Goal: Task Accomplishment & Management: Manage account settings

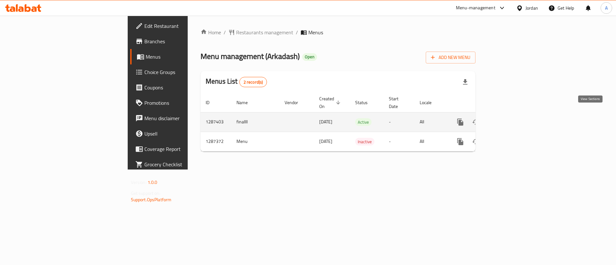
click at [514, 115] on link "enhanced table" at bounding box center [506, 122] width 15 height 15
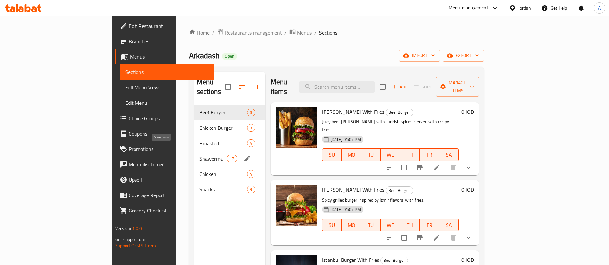
click at [199, 155] on span "Shawerma" at bounding box center [212, 159] width 27 height 8
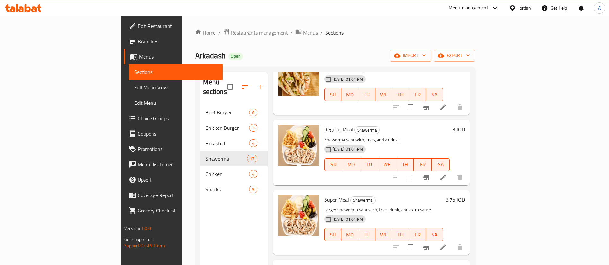
scroll to position [337, 0]
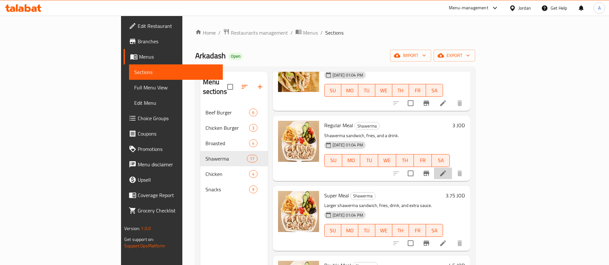
click at [452, 168] on li at bounding box center [443, 174] width 18 height 12
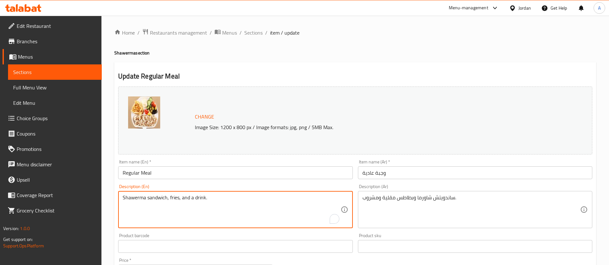
drag, startPoint x: 213, startPoint y: 198, endPoint x: 182, endPoint y: 196, distance: 31.5
type textarea "Shawerma sandwich, fries"
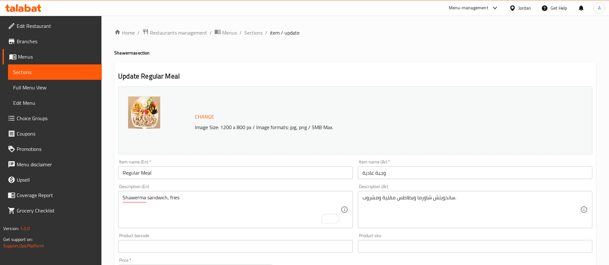
drag, startPoint x: 360, startPoint y: 199, endPoint x: 378, endPoint y: 198, distance: 18.3
click at [378, 198] on div "ساندويتش شاورما وبطاطس مقلية ومشروب. Description (Ar)" at bounding box center [475, 209] width 234 height 37
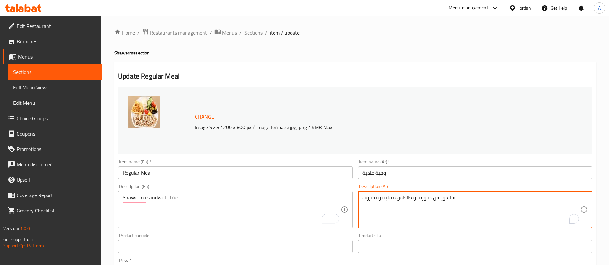
drag, startPoint x: 380, startPoint y: 198, endPoint x: 355, endPoint y: 200, distance: 24.8
click at [361, 199] on div "ساندويتش شاورما وبطاطس مقلية ومشروب. Description (Ar)" at bounding box center [475, 209] width 234 height 37
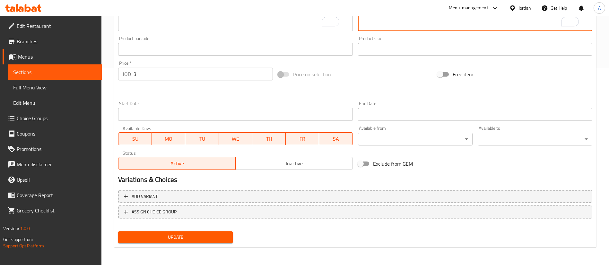
type textarea "ساندويتش شاورما وبطاطس مقلية ."
click at [194, 234] on span "Update" at bounding box center [175, 238] width 104 height 8
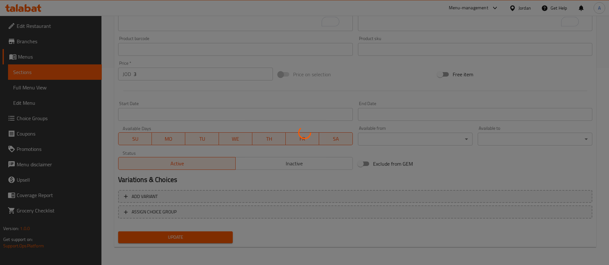
scroll to position [0, 0]
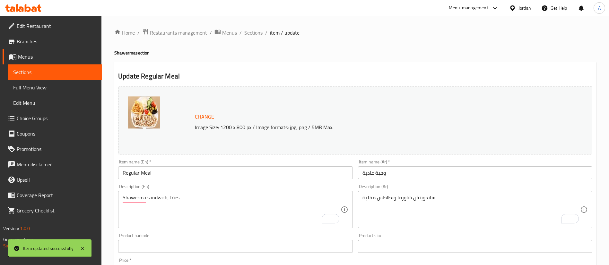
drag, startPoint x: 252, startPoint y: 36, endPoint x: 255, endPoint y: 40, distance: 5.3
click at [252, 36] on span "Sections" at bounding box center [253, 33] width 18 height 8
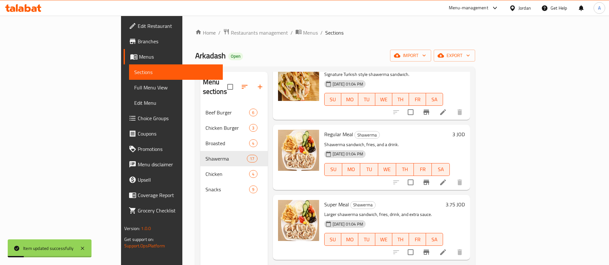
scroll to position [385, 0]
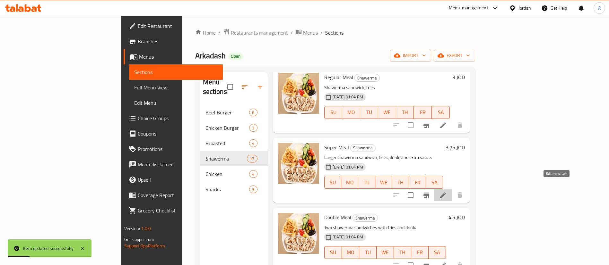
click at [447, 192] on icon at bounding box center [443, 196] width 8 height 8
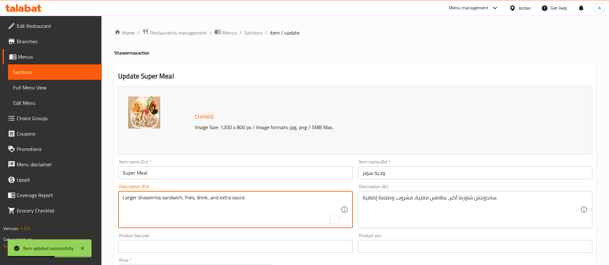
drag, startPoint x: 208, startPoint y: 200, endPoint x: 195, endPoint y: 198, distance: 12.3
type textarea "Larger shawerma sandwich, fries, and extra sauce."
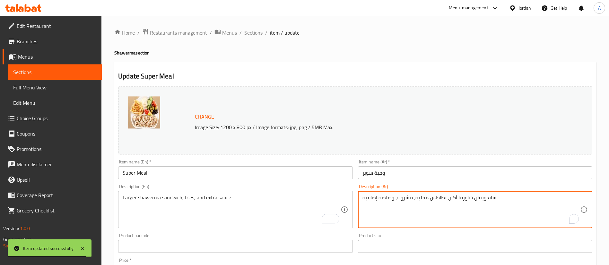
drag, startPoint x: 395, startPoint y: 198, endPoint x: 413, endPoint y: 200, distance: 17.4
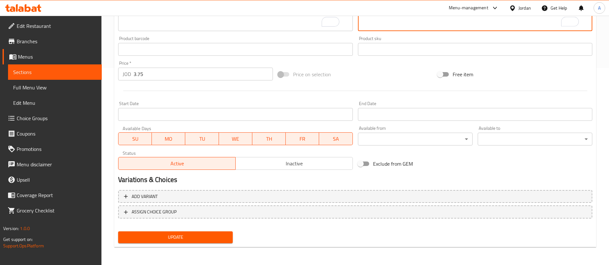
type textarea "ساندويتش شاورما أكبر، بطاطس مقلية، وصلصة إضافية."
click at [191, 240] on span "Update" at bounding box center [175, 238] width 104 height 8
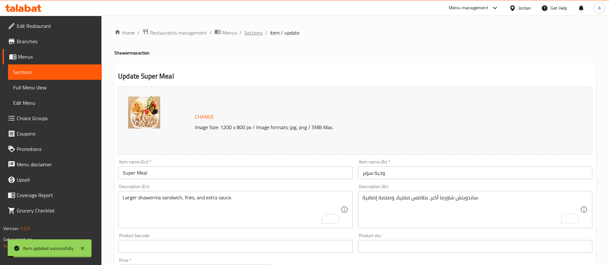
click at [259, 29] on span "Sections" at bounding box center [253, 33] width 18 height 8
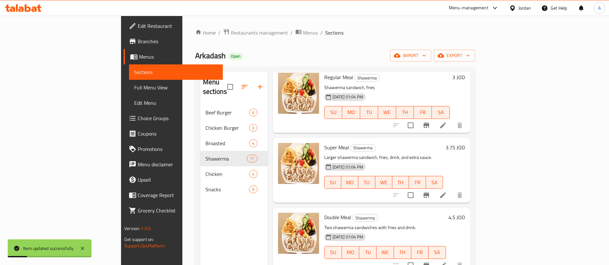
scroll to position [481, 0]
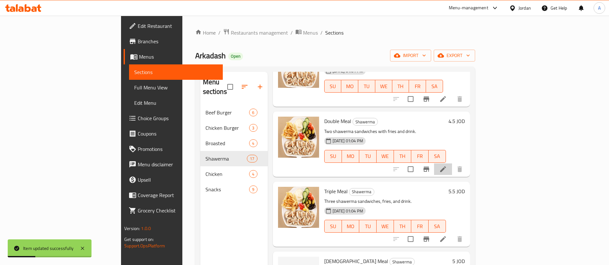
click at [452, 164] on li at bounding box center [443, 170] width 18 height 12
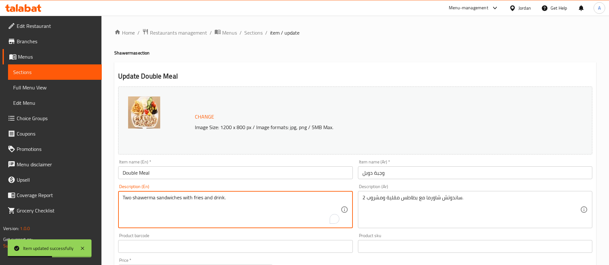
drag, startPoint x: 227, startPoint y: 201, endPoint x: 212, endPoint y: 203, distance: 15.2
type textarea "Two shawerma sandwiches with fries"
click at [361, 200] on div "2 ساندوتش شاورما مع بطاطس مقلية ومشروب. Description (Ar)" at bounding box center [475, 209] width 234 height 37
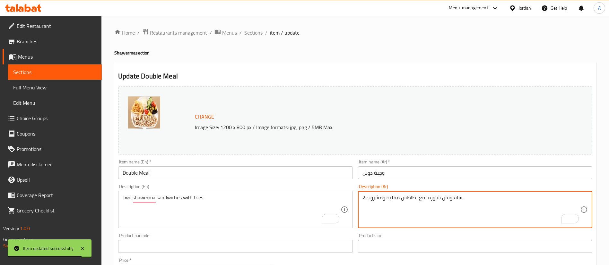
drag, startPoint x: 367, startPoint y: 199, endPoint x: 384, endPoint y: 198, distance: 16.7
click at [384, 198] on textarea "2 ساندوتش شاورما مع بطاطس مقلية ومشروب." at bounding box center [471, 210] width 218 height 30
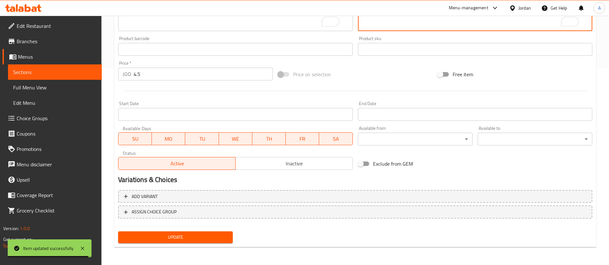
type textarea "2 [PERSON_NAME] مع بطاطس مقلية ."
click at [193, 232] on button "Update" at bounding box center [175, 238] width 115 height 12
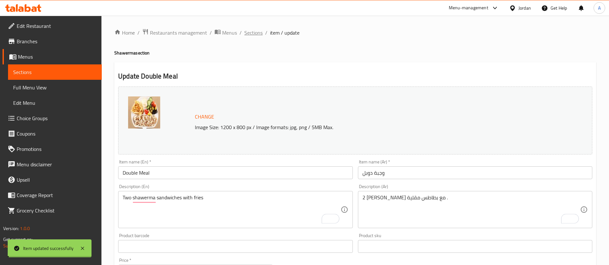
click at [248, 34] on span "Sections" at bounding box center [253, 33] width 18 height 8
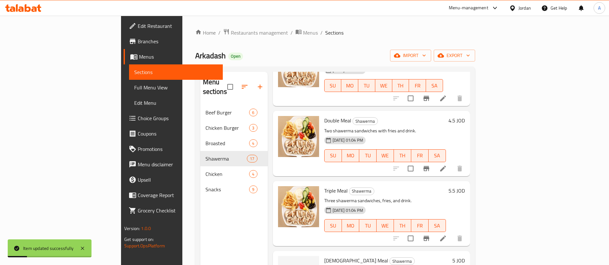
scroll to position [530, 0]
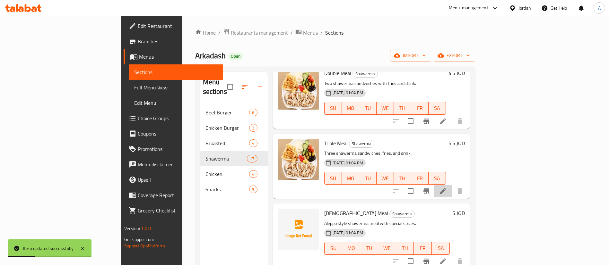
click at [452, 186] on li at bounding box center [443, 192] width 18 height 12
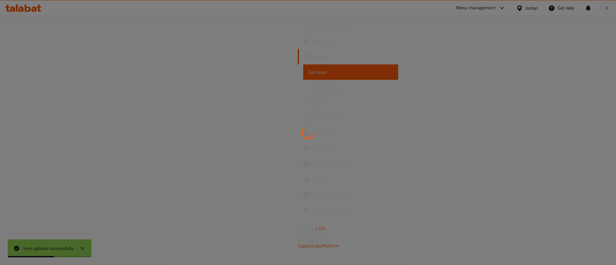
click at [232, 200] on div at bounding box center [308, 132] width 616 height 265
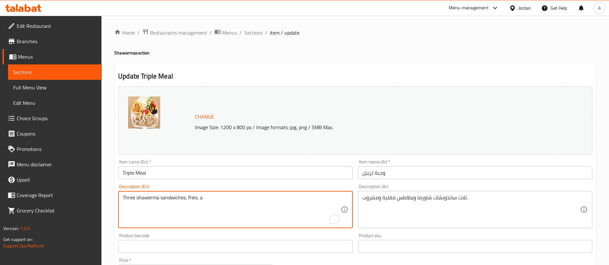
drag, startPoint x: 226, startPoint y: 202, endPoint x: 199, endPoint y: 200, distance: 27.0
type textarea "Three shawerma sandwiches, fries,"
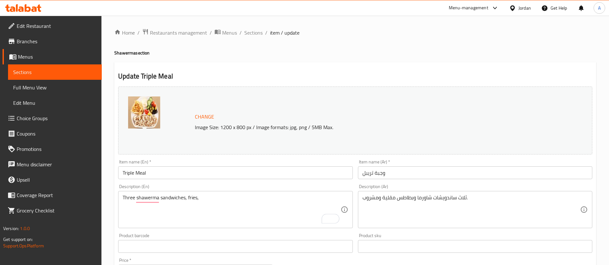
drag, startPoint x: 363, startPoint y: 198, endPoint x: 378, endPoint y: 198, distance: 15.1
click at [378, 199] on div "ثلاث ساندويشات شاورما وبطاطس مقلية ومشروب. Description (Ar)" at bounding box center [475, 209] width 234 height 37
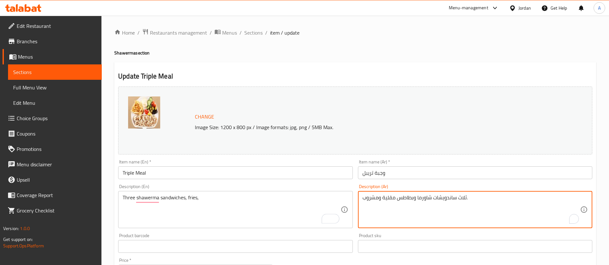
drag, startPoint x: 380, startPoint y: 198, endPoint x: 358, endPoint y: 199, distance: 22.5
click at [358, 199] on div "ثلاث ساندويشات شاورما وبطاطس مقلية ومشروب. Description (Ar)" at bounding box center [475, 209] width 234 height 37
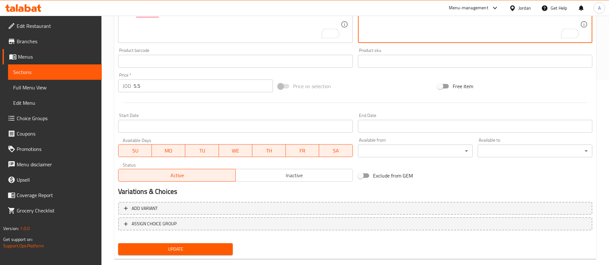
scroll to position [197, 0]
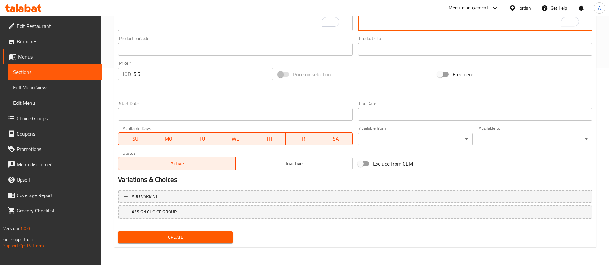
type textarea "ثلاث ساندويشات شاورما وبطاطس مقلية ."
click at [235, 235] on div "Update" at bounding box center [176, 237] width 120 height 17
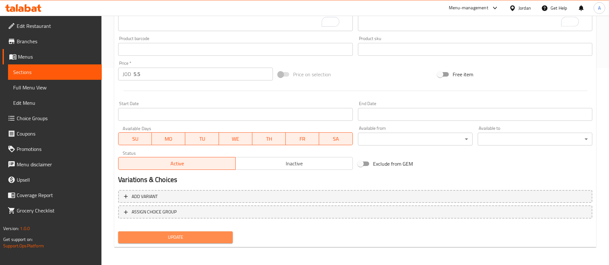
click at [220, 235] on span "Update" at bounding box center [175, 238] width 104 height 8
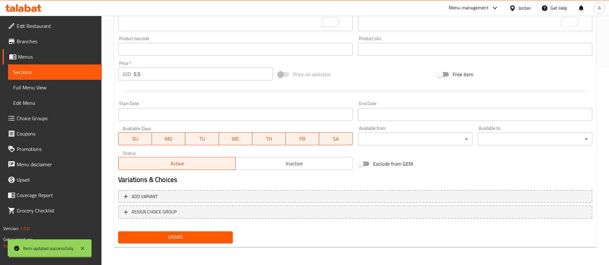
click at [193, 238] on span "Update" at bounding box center [175, 238] width 104 height 8
click at [176, 246] on div "Home / Restaurants management / Menus / Sections / item / update Shawerma secti…" at bounding box center [355, 41] width 482 height 421
click at [175, 237] on span "Update" at bounding box center [175, 238] width 104 height 8
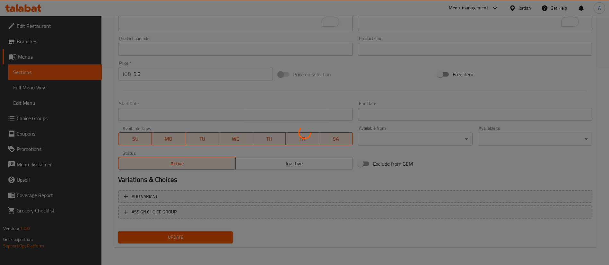
click at [177, 226] on div at bounding box center [304, 132] width 609 height 265
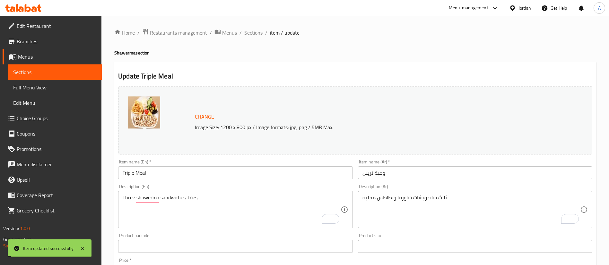
click at [242, 40] on div "Home / Restaurants management / Menus / Sections / item / update Shawerma secti…" at bounding box center [355, 239] width 482 height 421
click at [263, 30] on ol "Home / Restaurants management / Menus / Sections / item / update" at bounding box center [355, 33] width 482 height 8
click at [261, 31] on span "Sections" at bounding box center [253, 33] width 18 height 8
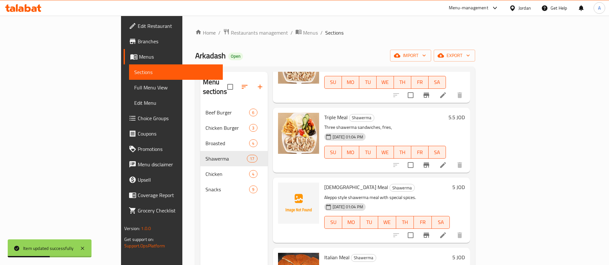
scroll to position [578, 0]
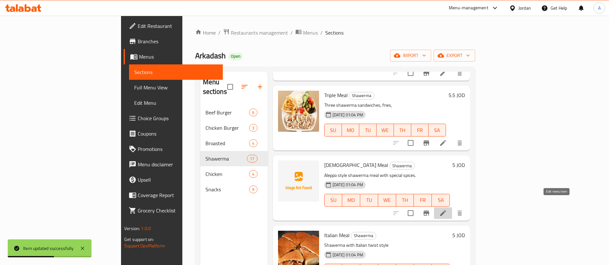
click at [446, 211] on icon at bounding box center [443, 214] width 6 height 6
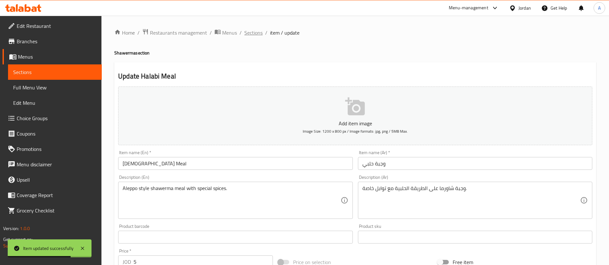
click at [245, 32] on span "Sections" at bounding box center [253, 33] width 18 height 8
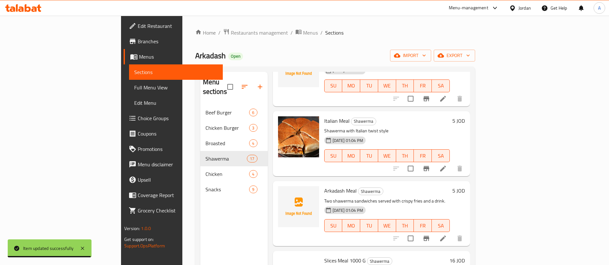
scroll to position [722, 0]
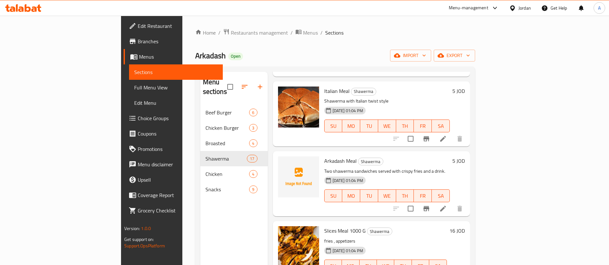
click at [452, 203] on li at bounding box center [443, 209] width 18 height 12
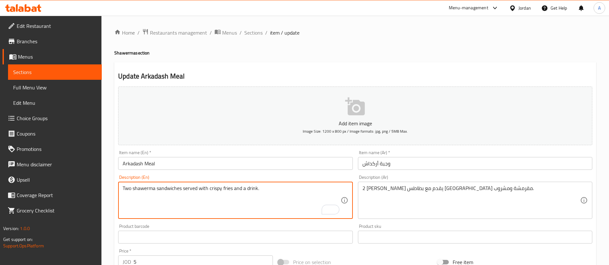
drag, startPoint x: 271, startPoint y: 189, endPoint x: 237, endPoint y: 188, distance: 34.3
type textarea "Two shawerma sandwiches served with crispy fries"
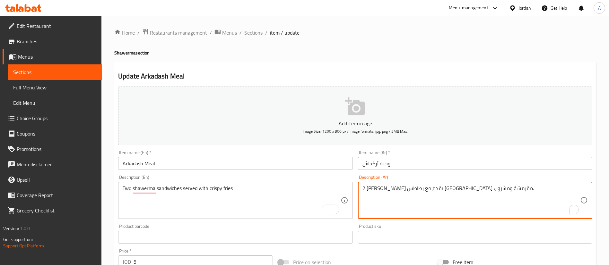
drag, startPoint x: 366, startPoint y: 190, endPoint x: 377, endPoint y: 189, distance: 11.9
click at [378, 189] on textarea "2 [PERSON_NAME] يقدم مع بطاطس [GEOGRAPHIC_DATA] مقرمشة ومشروب." at bounding box center [471, 201] width 218 height 30
drag, startPoint x: 380, startPoint y: 190, endPoint x: 384, endPoint y: 191, distance: 3.5
click at [380, 191] on textarea "2 [PERSON_NAME] يقدم مع بطاطس [GEOGRAPHIC_DATA] مقرمشة ومشروب." at bounding box center [471, 201] width 218 height 30
click at [384, 194] on textarea "2 [PERSON_NAME] يقدم مع بطاطس [GEOGRAPHIC_DATA] مقرمشة ومشروب." at bounding box center [471, 201] width 218 height 30
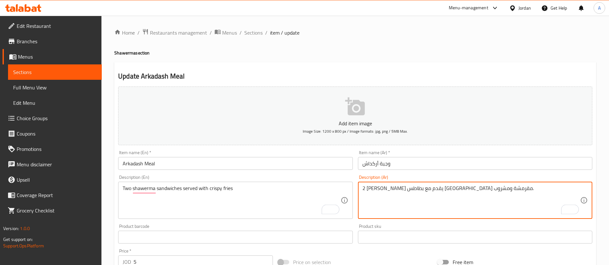
click at [386, 188] on textarea "2 [PERSON_NAME] يقدم مع بطاطس [GEOGRAPHIC_DATA] مقرمشة ومشروب." at bounding box center [471, 201] width 218 height 30
drag, startPoint x: 380, startPoint y: 189, endPoint x: 373, endPoint y: 187, distance: 7.4
click at [370, 188] on textarea "2 [PERSON_NAME] يقدم مع بطاطس [GEOGRAPHIC_DATA] مقرمشة ومشروب." at bounding box center [471, 201] width 218 height 30
click at [379, 187] on textarea "2 [PERSON_NAME] يقدم مع بطاطس [GEOGRAPHIC_DATA] مقرمشة ومشروب." at bounding box center [471, 201] width 218 height 30
click at [384, 189] on textarea "2 [PERSON_NAME] يقدم مع بطاطس [GEOGRAPHIC_DATA] مقرمشة ومشروب." at bounding box center [471, 201] width 218 height 30
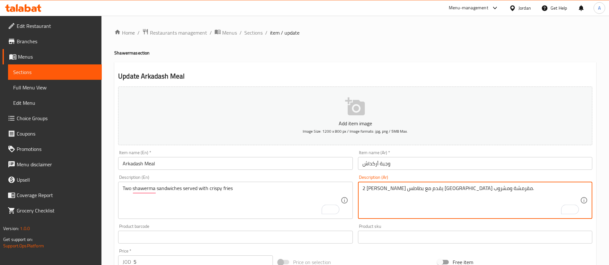
click at [387, 190] on textarea "2 [PERSON_NAME] يقدم مع بطاطس [GEOGRAPHIC_DATA] مقرمشة ومشروب." at bounding box center [471, 201] width 218 height 30
drag, startPoint x: 385, startPoint y: 190, endPoint x: 367, endPoint y: 189, distance: 18.0
click at [367, 189] on textarea "2 [PERSON_NAME] يقدم مع بطاطس [GEOGRAPHIC_DATA] مقرمشة ومشروب." at bounding box center [471, 201] width 218 height 30
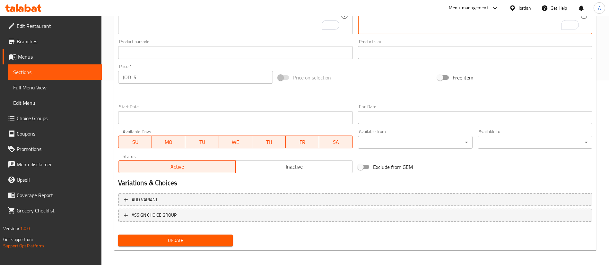
scroll to position [188, 0]
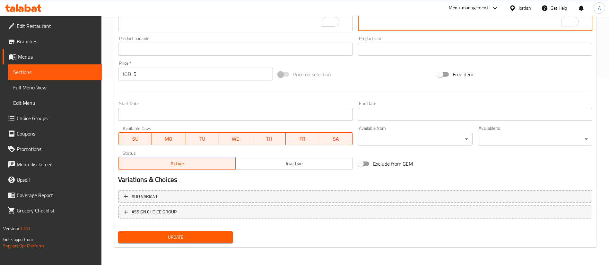
type textarea "2 [PERSON_NAME] يقدم مع بطاطس [GEOGRAPHIC_DATA] مقرمشة ."
click at [204, 250] on div "Home / Restaurants management / Menus / Sections / item / update Shawerma secti…" at bounding box center [355, 46] width 482 height 412
click at [179, 242] on button "Update" at bounding box center [175, 238] width 115 height 12
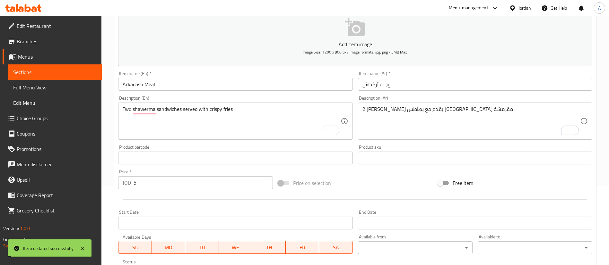
scroll to position [0, 0]
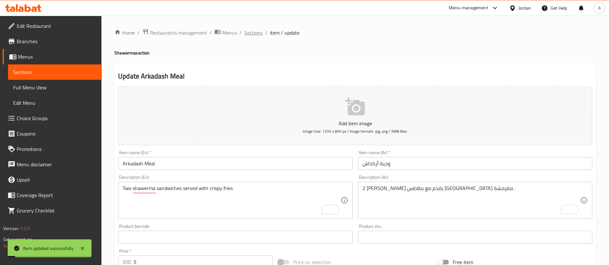
click at [250, 29] on span "Sections" at bounding box center [253, 33] width 18 height 8
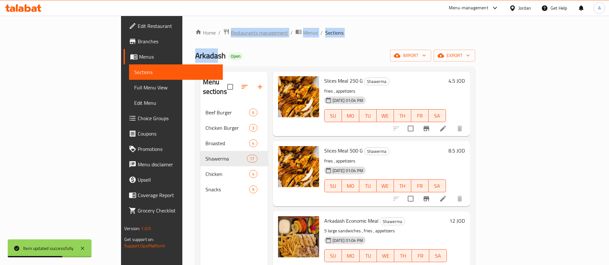
drag, startPoint x: 137, startPoint y: 42, endPoint x: 151, endPoint y: 35, distance: 15.8
click at [195, 36] on div "Home / Restaurants management / Menus / Sections Arkadash Open import export Me…" at bounding box center [335, 186] width 280 height 314
click at [231, 35] on span "Restaurants management" at bounding box center [259, 33] width 57 height 8
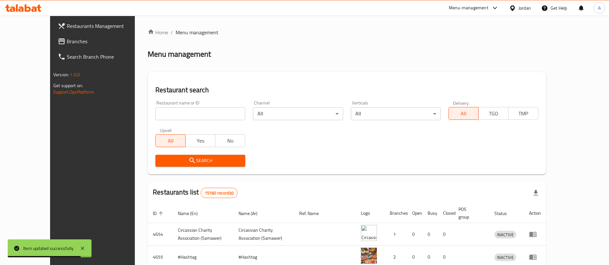
drag, startPoint x: 200, startPoint y: 111, endPoint x: 195, endPoint y: 110, distance: 4.2
click at [199, 111] on input "search" at bounding box center [200, 114] width 90 height 13
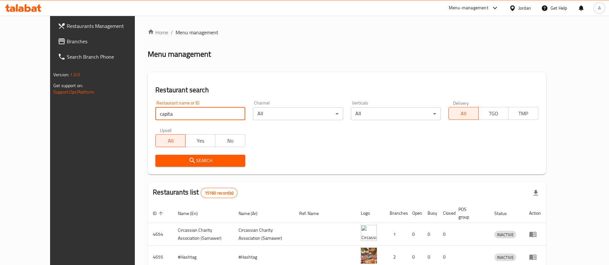
type input "capital burger"
click at [193, 160] on span "Search" at bounding box center [200, 161] width 80 height 8
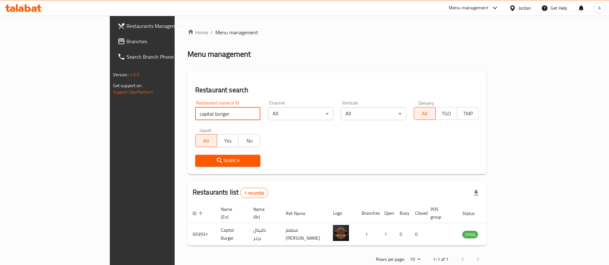
drag, startPoint x: 183, startPoint y: 116, endPoint x: 77, endPoint y: 110, distance: 106.1
click at [110, 116] on div "Restaurants Management Branches Search Branch Phone Version: 1.0.0 Get support …" at bounding box center [305, 148] width 390 height 265
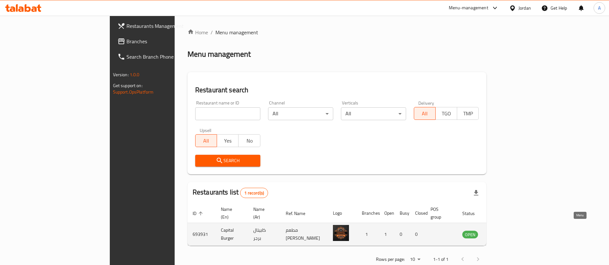
click at [508, 231] on link "enhanced table" at bounding box center [502, 235] width 12 height 8
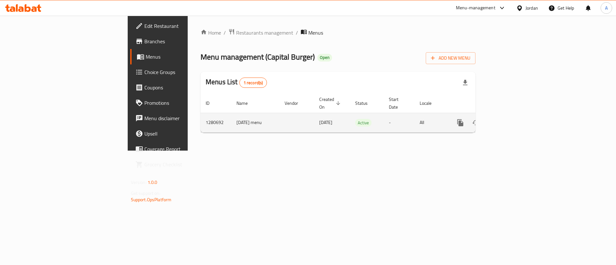
drag, startPoint x: 602, startPoint y: 116, endPoint x: 586, endPoint y: 115, distance: 15.7
click at [520, 116] on td "enhanced table" at bounding box center [484, 123] width 72 height 20
click at [514, 115] on link "enhanced table" at bounding box center [506, 122] width 15 height 15
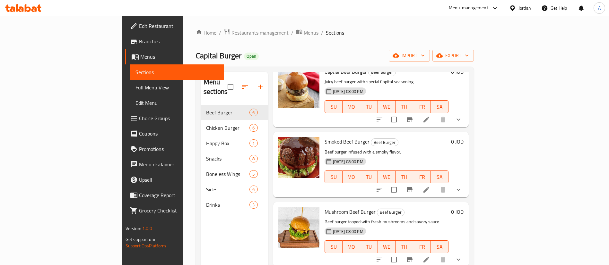
scroll to position [96, 0]
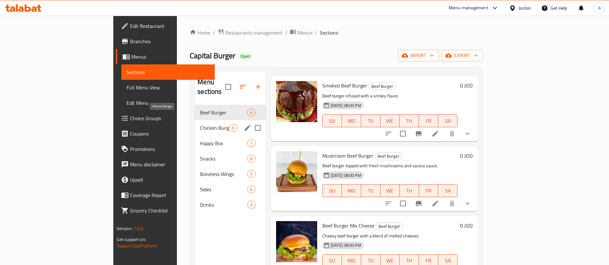
click at [200, 124] on span "Chicken Burger" at bounding box center [214, 128] width 29 height 8
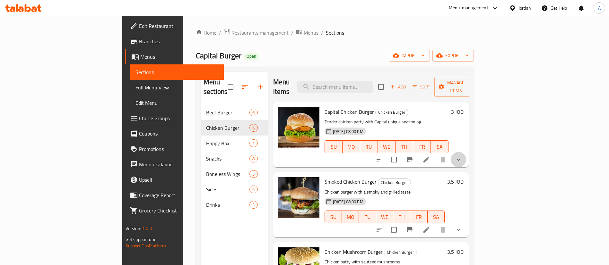
click at [462, 156] on icon "show more" at bounding box center [458, 160] width 8 height 8
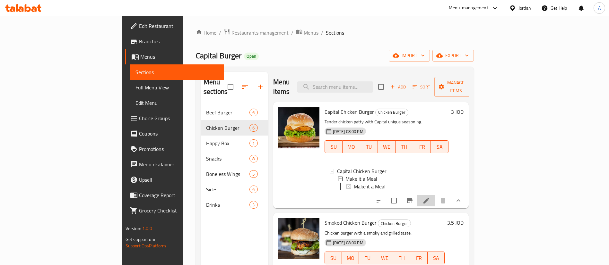
click at [435, 195] on li at bounding box center [426, 201] width 18 height 12
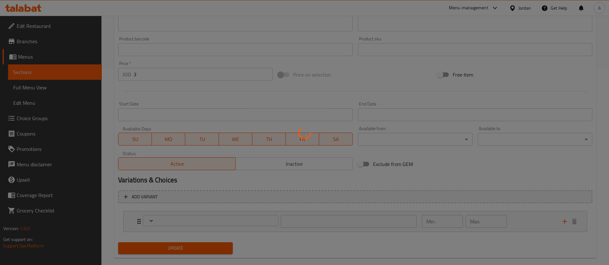
scroll to position [208, 0]
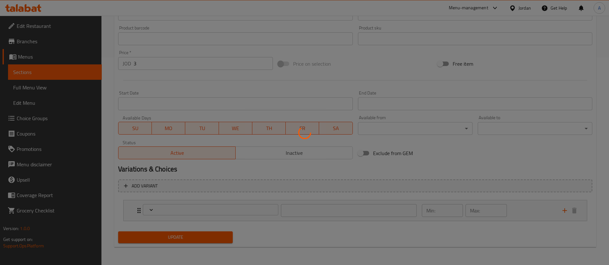
type input "اجعلها وجبة"
type input "0"
type input "1"
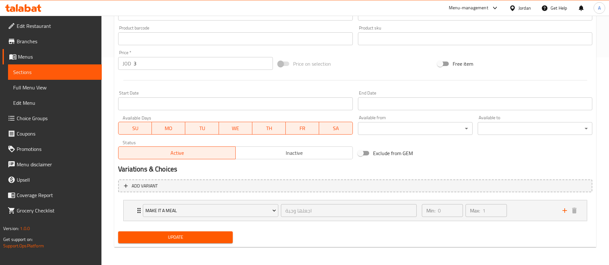
click at [57, 115] on span "Choice Groups" at bounding box center [57, 119] width 80 height 8
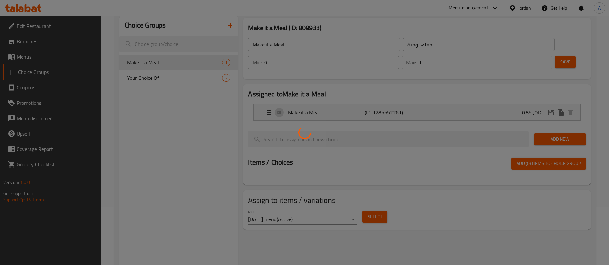
scroll to position [43, 0]
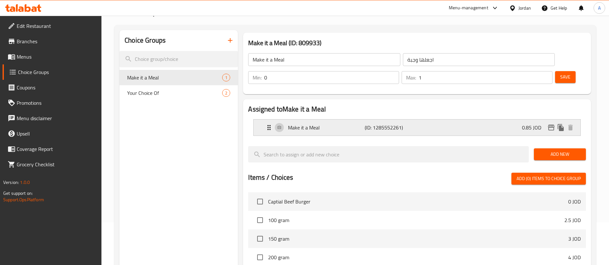
click at [504, 120] on div "Make it a Meal (ID: 1285552261) 0.85 JOD" at bounding box center [418, 128] width 307 height 16
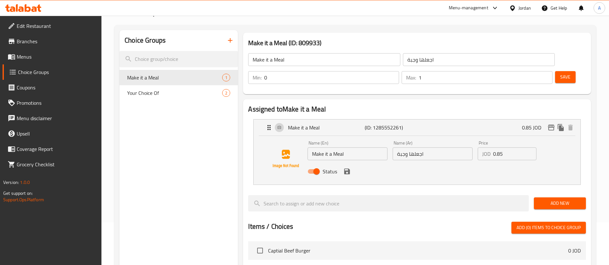
click at [455, 138] on div "Name (En) Make it a Meal Name (En) Name (Ar) اجعلها وجبة Name (Ar) Price JOD 0.…" at bounding box center [432, 159] width 255 height 42
click at [349, 169] on icon "save" at bounding box center [347, 172] width 6 height 6
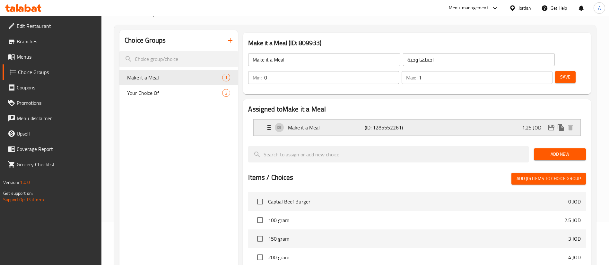
type input "1.25"
click at [560, 73] on span "Save" at bounding box center [565, 77] width 10 height 8
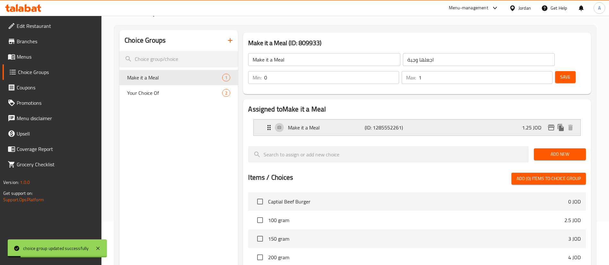
click at [549, 124] on icon "edit" at bounding box center [551, 128] width 8 height 8
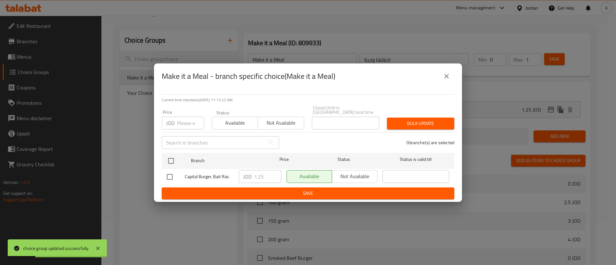
click at [450, 76] on button "close" at bounding box center [446, 76] width 15 height 15
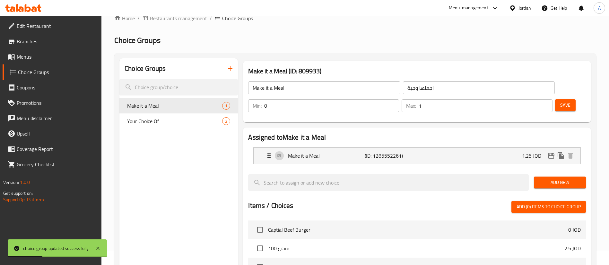
scroll to position [0, 0]
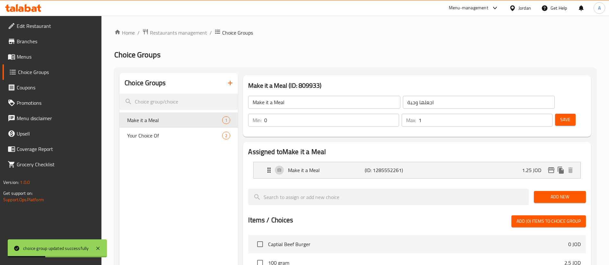
click at [207, 32] on ol "Home / Restaurants management / Choice Groups" at bounding box center [355, 33] width 482 height 8
click at [210, 31] on li "/" at bounding box center [211, 33] width 2 height 8
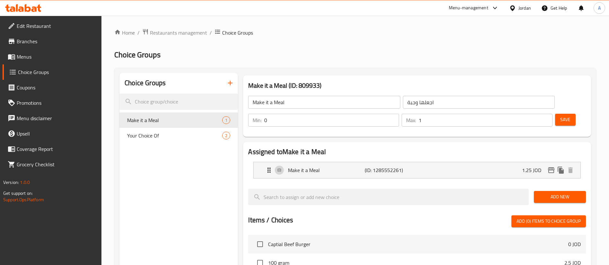
click at [560, 116] on span "Save" at bounding box center [565, 120] width 10 height 8
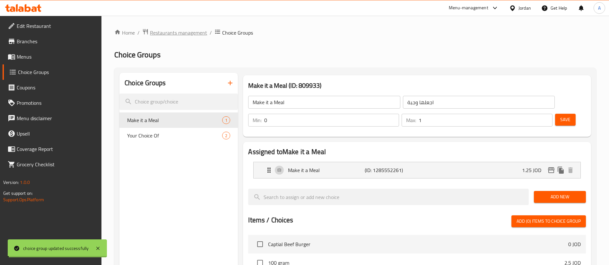
click at [183, 31] on span "Restaurants management" at bounding box center [178, 33] width 57 height 8
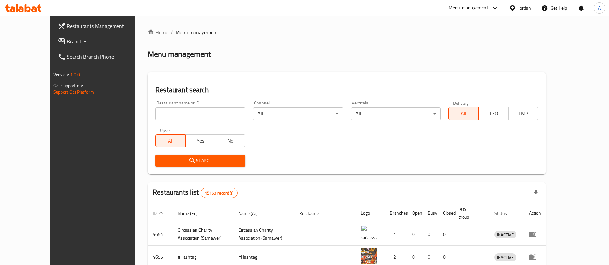
click at [167, 115] on input "search" at bounding box center [200, 114] width 90 height 13
type input "ريف اليمن"
click button "Search" at bounding box center [200, 161] width 90 height 12
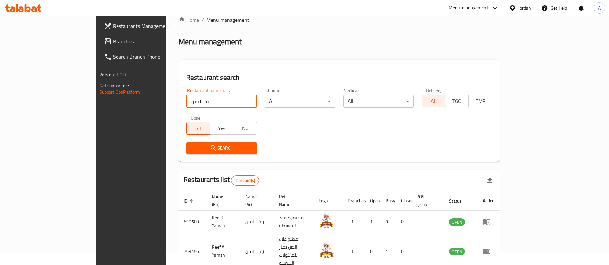
scroll to position [31, 0]
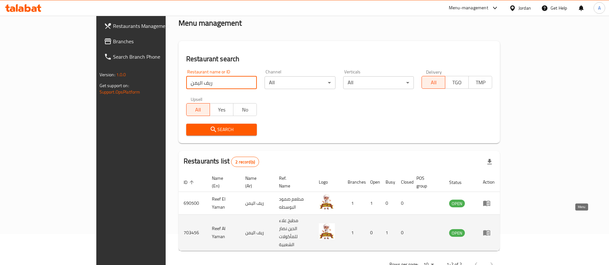
click at [490, 229] on icon "enhanced table" at bounding box center [487, 233] width 8 height 8
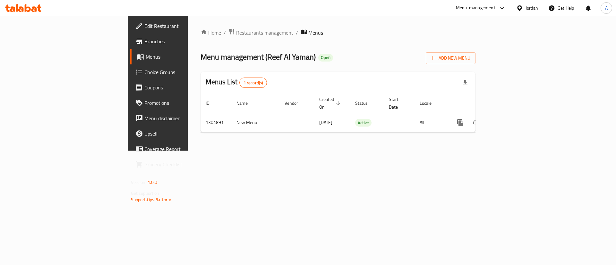
click at [144, 41] on span "Branches" at bounding box center [184, 42] width 81 height 8
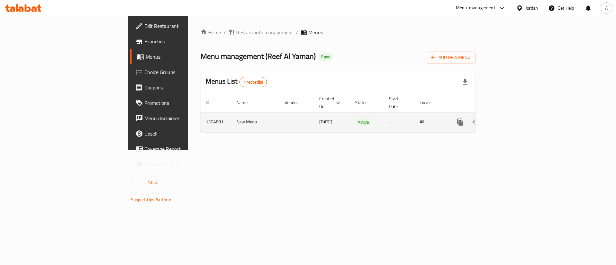
click at [511, 118] on icon "enhanced table" at bounding box center [507, 122] width 8 height 8
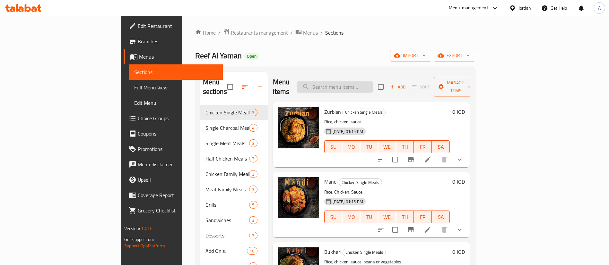
click at [373, 82] on input "search" at bounding box center [335, 87] width 76 height 11
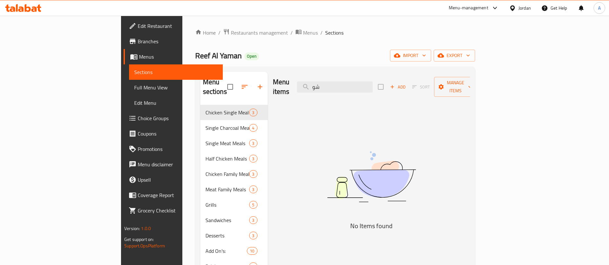
type input "ش"
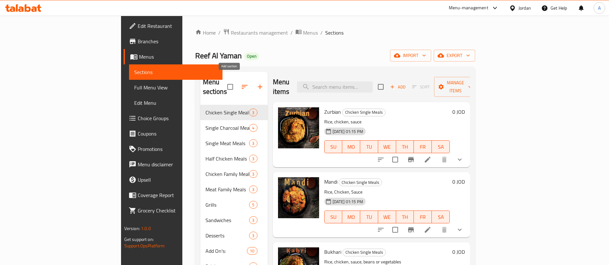
click at [252, 79] on button "button" at bounding box center [259, 86] width 15 height 15
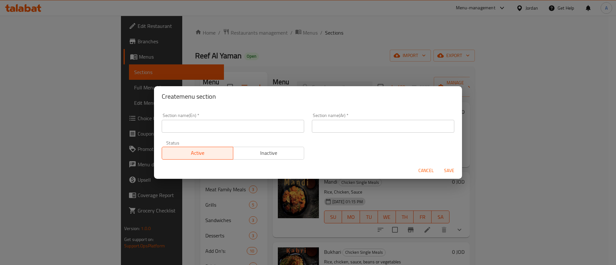
drag, startPoint x: 228, startPoint y: 118, endPoint x: 234, endPoint y: 95, distance: 23.4
click at [227, 118] on div "Section name(En)   * Section name(En) *" at bounding box center [233, 123] width 143 height 20
click at [238, 73] on div "Create menu section Section name(En)   * Section name(En) * Section name(Ar)   …" at bounding box center [308, 132] width 616 height 265
drag, startPoint x: 426, startPoint y: 172, endPoint x: 256, endPoint y: 144, distance: 172.3
click at [425, 171] on span "Cancel" at bounding box center [426, 171] width 15 height 8
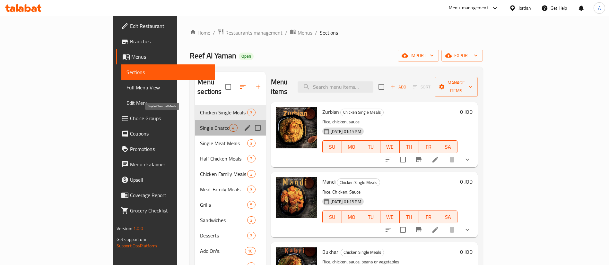
click at [200, 124] on span "Single Charcoal Meals" at bounding box center [214, 128] width 29 height 8
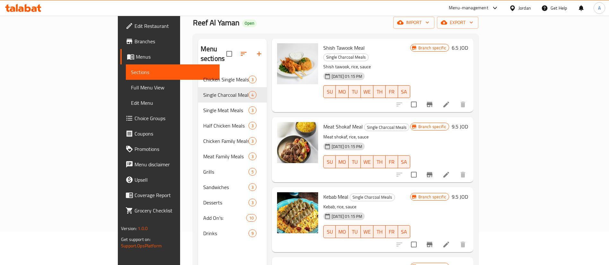
scroll to position [48, 0]
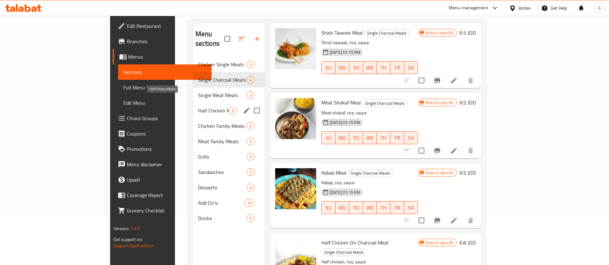
click at [198, 107] on span "Half Chicken Meals" at bounding box center [213, 111] width 30 height 8
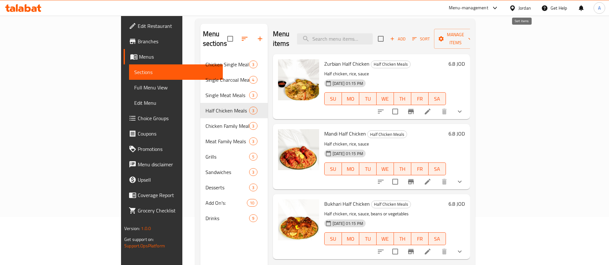
click at [406, 35] on span "Add" at bounding box center [397, 38] width 17 height 7
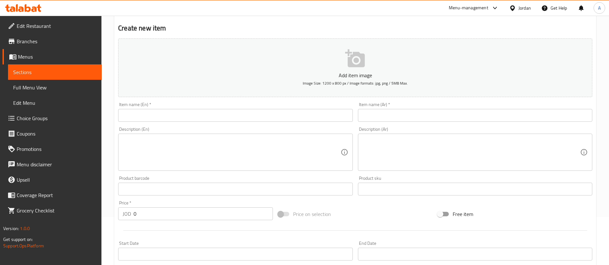
click at [378, 110] on input "text" at bounding box center [475, 115] width 234 height 13
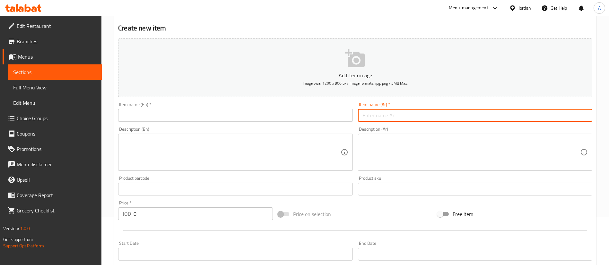
paste input "نص جاحه شوايه"
type input "نص جاحه شوايه"
drag, startPoint x: 192, startPoint y: 131, endPoint x: 194, endPoint y: 116, distance: 15.2
click at [192, 131] on div "Description (En) Description (En)" at bounding box center [235, 149] width 234 height 44
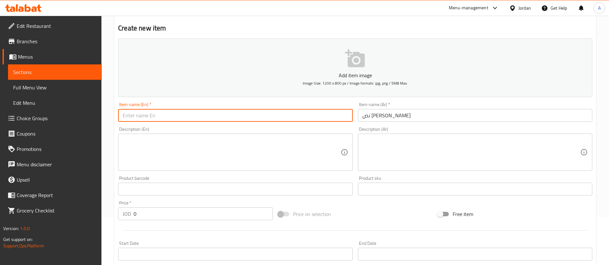
click at [194, 116] on input "text" at bounding box center [235, 115] width 234 height 13
paste input "نص جاحه شوايه"
type input "نص جاحه شوايه"
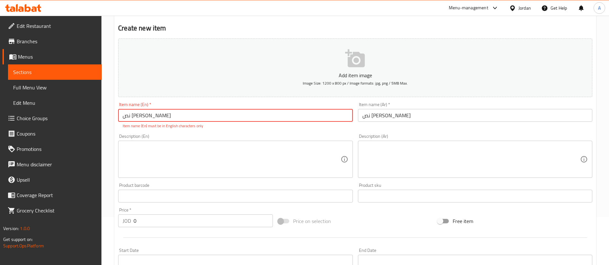
click at [388, 155] on textarea at bounding box center [471, 159] width 218 height 30
paste textarea "معا بطاطا ومخلل وكاتشب ومايونيز وخبز"
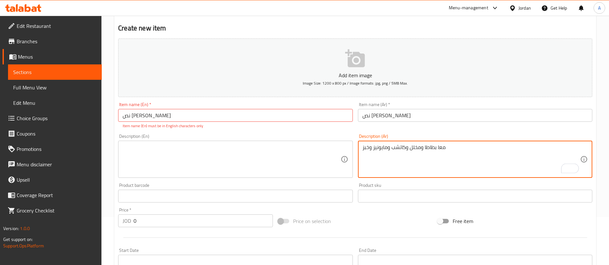
click at [439, 149] on textarea "معا بطاطا ومخلل وكاتشب ومايونيز وخبز" at bounding box center [471, 159] width 218 height 30
type textarea "مع بطاطا ومخلل وكاتشب ومايونيز وخبز"
click at [435, 155] on textarea "مع بطاطا ومخلل وكاتشب ومايونيز وخبز" at bounding box center [471, 159] width 218 height 30
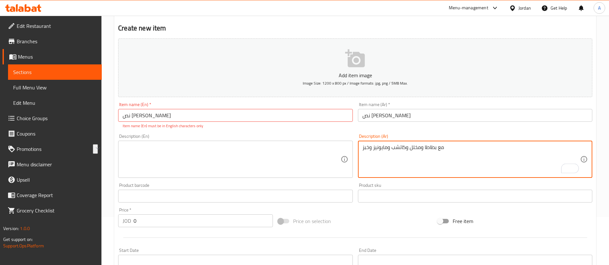
click at [435, 155] on textarea "مع بطاطا ومخلل وكاتشب ومايونيز وخبز" at bounding box center [471, 159] width 218 height 30
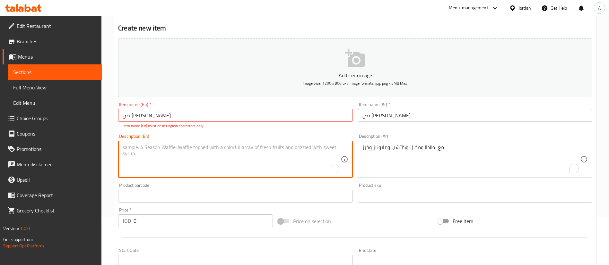
click at [225, 167] on textarea "To enrich screen reader interactions, please activate Accessibility in Grammarl…" at bounding box center [232, 159] width 218 height 30
paste textarea "With potatoes, pickles, ketchup, mayonnaise and bread"
type textarea "With potatoes, pickles, ketchup, mayonnaise and bread"
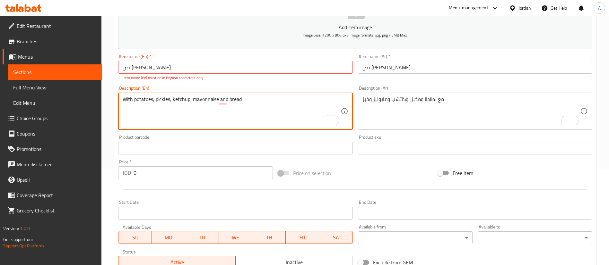
drag, startPoint x: 146, startPoint y: 171, endPoint x: 98, endPoint y: 175, distance: 48.0
click at [107, 175] on div "Home / Restaurants management / Menus / Sections / item / create Half Chicken M…" at bounding box center [354, 141] width 507 height 445
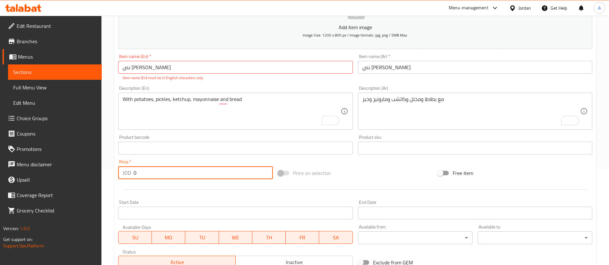
paste input "4.5"
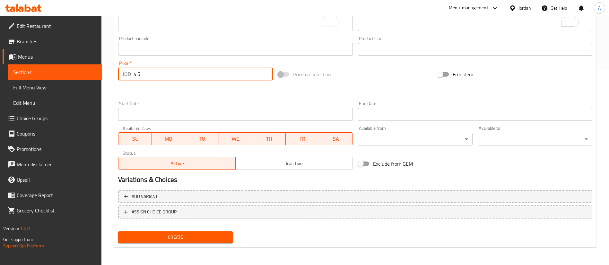
type input "4.5"
click at [146, 237] on span "Create" at bounding box center [175, 238] width 104 height 8
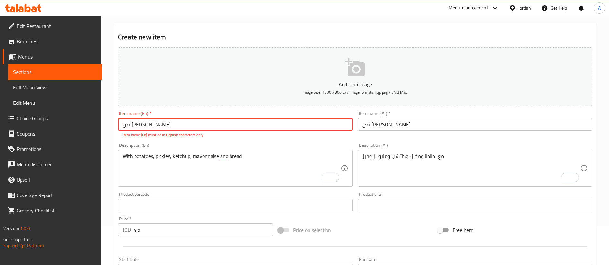
scroll to position [48, 0]
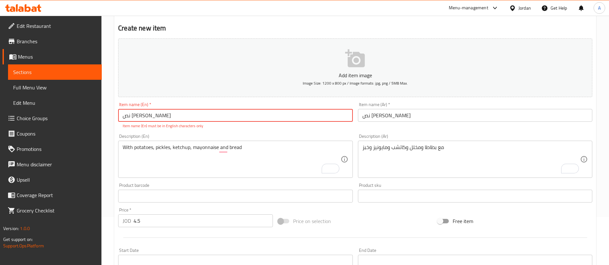
click at [161, 116] on input "نص جاحه شوايه" at bounding box center [235, 115] width 234 height 13
paste input "Half a grilled chicken"
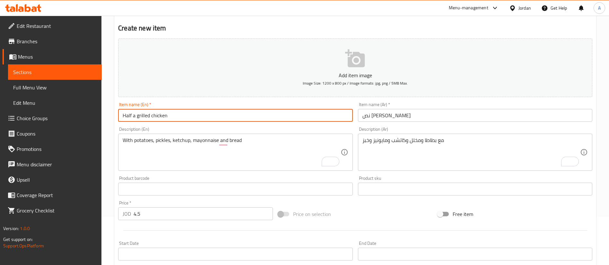
scroll to position [188, 0]
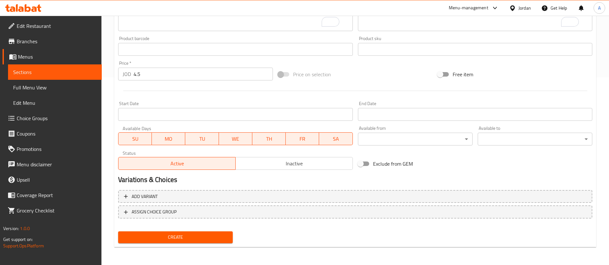
type input "Half a grilled chicken"
click at [177, 247] on div "Home / Restaurants management / Menus / Sections / item / create Half Chicken M…" at bounding box center [355, 46] width 482 height 412
click at [181, 238] on span "Create" at bounding box center [175, 238] width 104 height 8
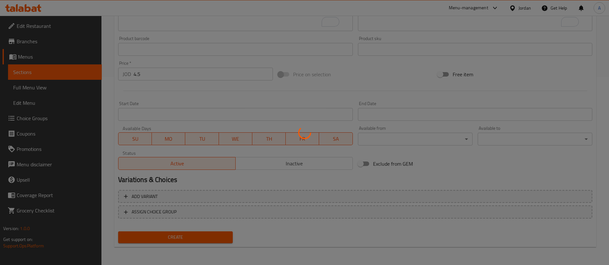
scroll to position [0, 0]
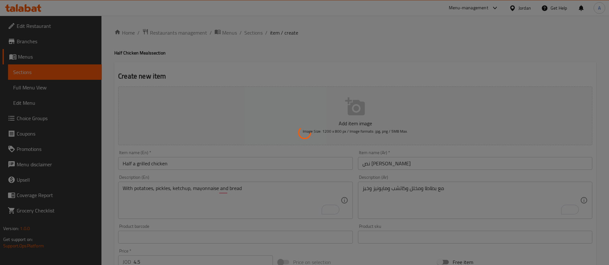
type input "0"
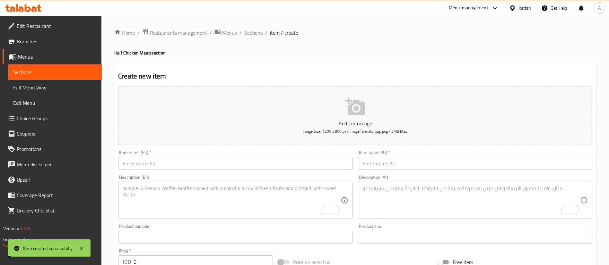
drag, startPoint x: 252, startPoint y: 31, endPoint x: 279, endPoint y: 41, distance: 28.3
click at [252, 31] on span "Sections" at bounding box center [253, 33] width 18 height 8
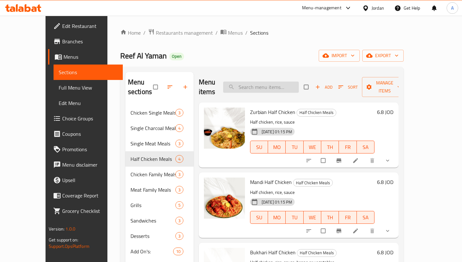
click at [281, 83] on input "search" at bounding box center [261, 87] width 76 height 11
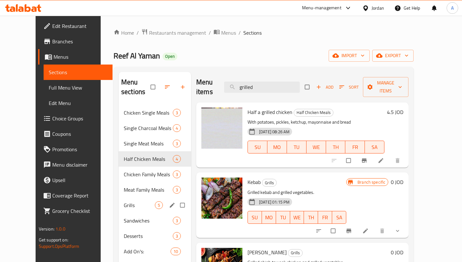
type input "grilled"
click at [135, 185] on div "Meat Family Meals 3" at bounding box center [155, 189] width 73 height 15
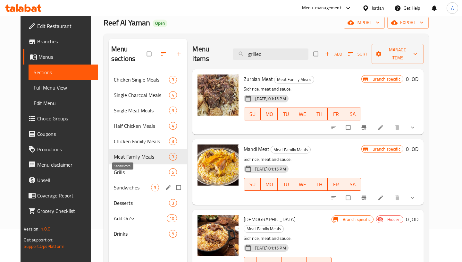
scroll to position [48, 0]
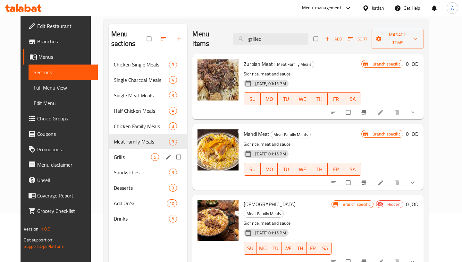
click at [131, 149] on div "Grills 5" at bounding box center [148, 156] width 79 height 15
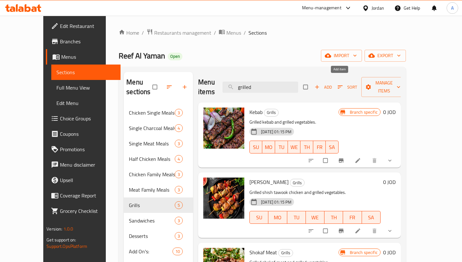
click at [332, 83] on span "Add" at bounding box center [323, 86] width 17 height 7
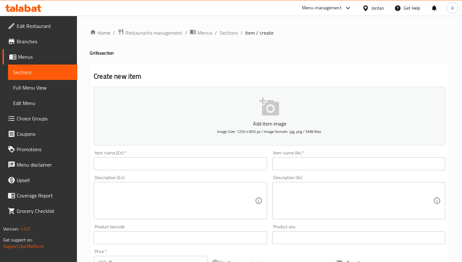
click at [295, 156] on div "Item name (Ar)   * Item name (Ar) *" at bounding box center [358, 161] width 173 height 20
click at [296, 164] on input "text" at bounding box center [358, 163] width 173 height 13
paste input "دجاجه شوايه كامله"
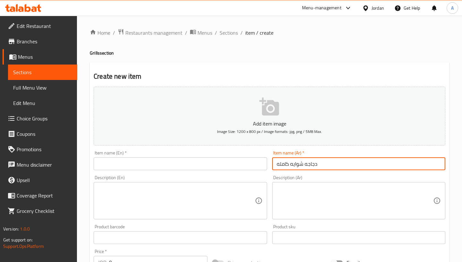
type input "دجاجه شوايه كامله"
click at [168, 161] on input "text" at bounding box center [180, 163] width 173 height 13
paste input "Whole grilled chicken"
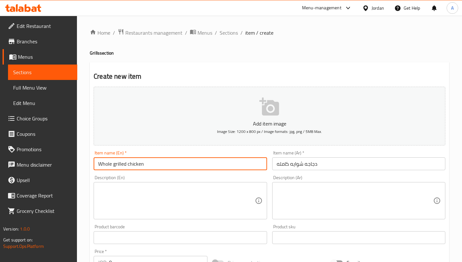
type input "Whole grilled chicken"
click at [320, 203] on textarea at bounding box center [355, 201] width 157 height 30
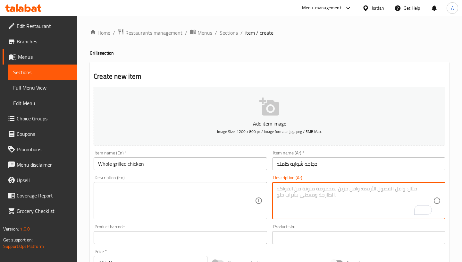
paste textarea "مع بطاطا ومخلل وكاتشب ومايونيز وخبز"
type textarea "مع بطاطا ومخلل وكاتشب ومايونيز وخبز"
click at [180, 203] on textarea at bounding box center [176, 201] width 157 height 30
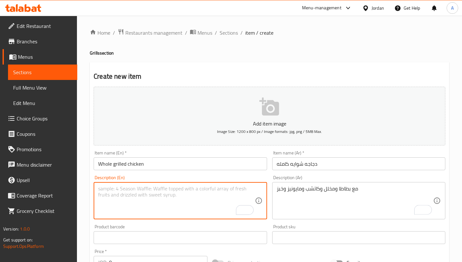
paste textarea "With potatoes, pickles, ketchup, mayonnaise and bread"
type textarea "With potatoes, pickles, ketchup, mayonnaise and bread"
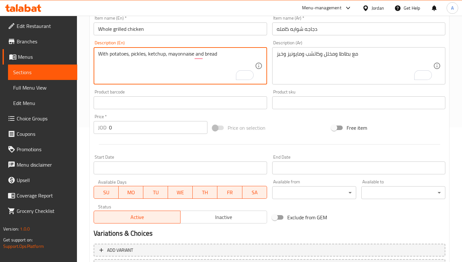
scroll to position [144, 0]
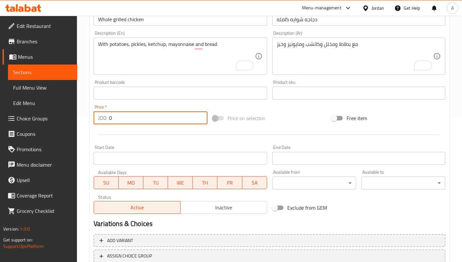
drag, startPoint x: 139, startPoint y: 116, endPoint x: 57, endPoint y: 122, distance: 82.1
click at [57, 122] on div "Edit Restaurant Branches Menus Sections Full Menu View Edit Menu Choice Groups …" at bounding box center [231, 90] width 462 height 438
paste input "7.99"
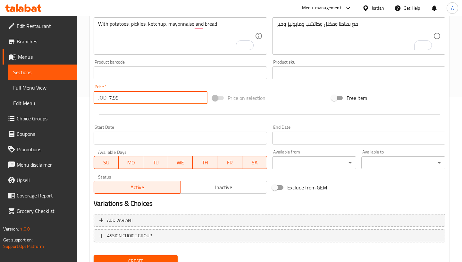
scroll to position [192, 0]
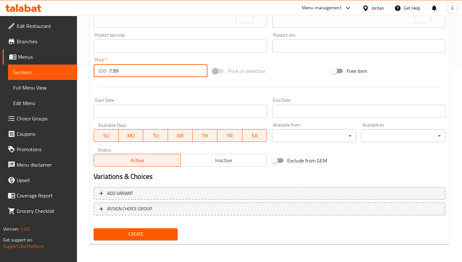
type input "7.99"
click at [135, 230] on span "Create" at bounding box center [136, 234] width 74 height 8
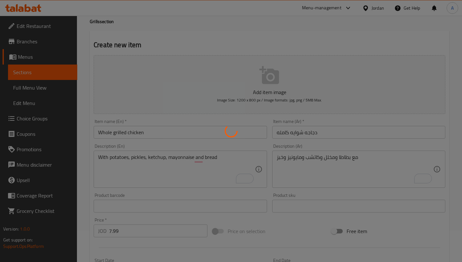
scroll to position [0, 0]
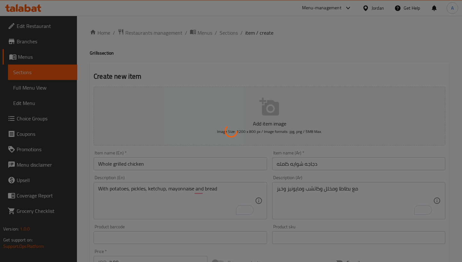
type input "0"
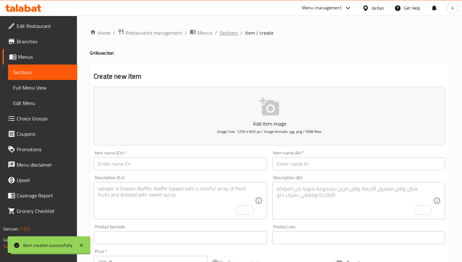
click at [233, 30] on span "Sections" at bounding box center [229, 33] width 18 height 8
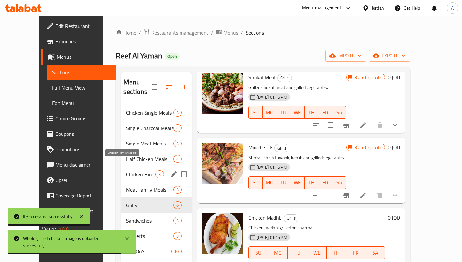
click at [139, 170] on span "Chicken Family Meals" at bounding box center [141, 174] width 30 height 8
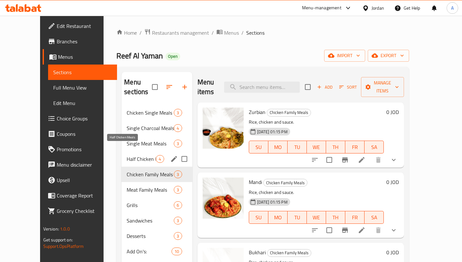
click at [134, 155] on span "Half Chicken Meals" at bounding box center [141, 159] width 29 height 8
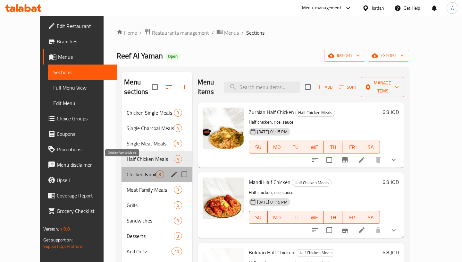
click at [135, 170] on span "Chicken Family Meals" at bounding box center [141, 174] width 29 height 8
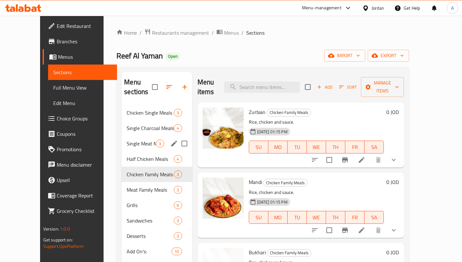
click at [133, 124] on span "Single Charcoal Meals" at bounding box center [150, 128] width 47 height 8
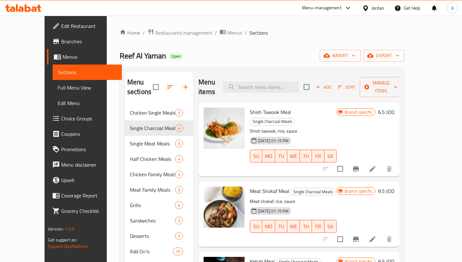
click at [333, 83] on span "Add" at bounding box center [323, 86] width 17 height 7
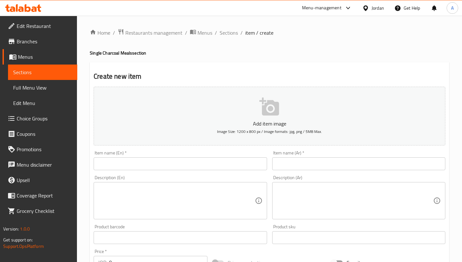
click at [335, 158] on input "text" at bounding box center [358, 163] width 173 height 13
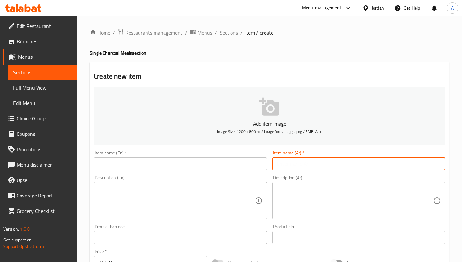
paste input "نص شوايه"
type input "نص شوايه"
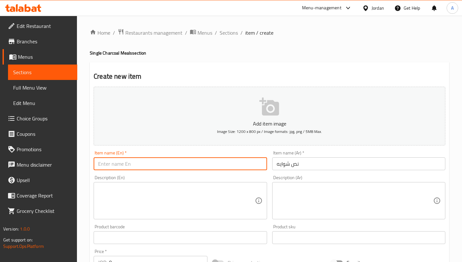
click at [168, 163] on input "text" at bounding box center [180, 163] width 173 height 13
paste input "Half a grill"
type input "Half a grill"
click at [317, 198] on textarea at bounding box center [355, 201] width 157 height 30
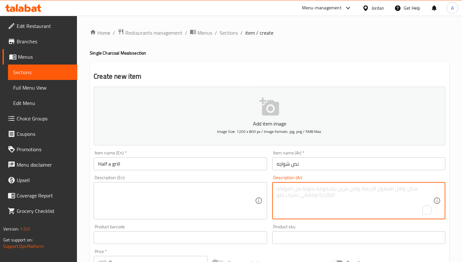
paste textarea "معا رز وصوص وفاصوليا"
click at [319, 187] on textarea "معا رز وصوص وفاصوليا" at bounding box center [355, 201] width 157 height 30
click at [330, 198] on textarea "مع رز وصوص وفاصوليا" at bounding box center [355, 201] width 157 height 30
click at [328, 197] on textarea "مع رز وصوص وفاصوليا" at bounding box center [355, 201] width 157 height 30
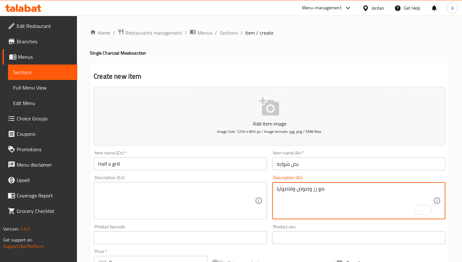
click at [328, 197] on textarea "مع رز وصوص وفاصوليا" at bounding box center [355, 201] width 157 height 30
type textarea "مع رز وصوص وفاصوليا"
click at [155, 209] on textarea at bounding box center [176, 201] width 157 height 30
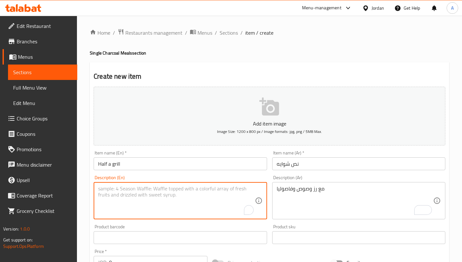
paste textarea "With rice, sauce and beans"
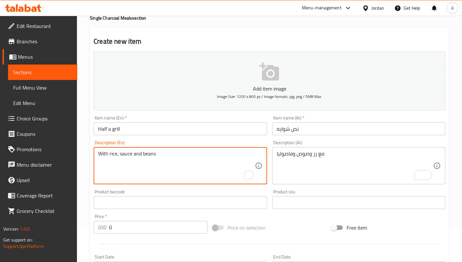
scroll to position [48, 0]
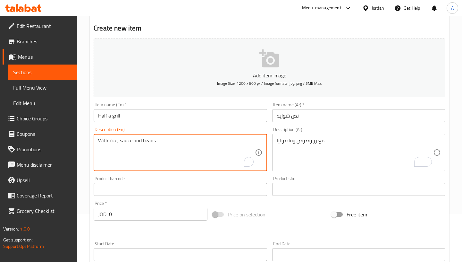
type textarea "With rice, sauce and beans"
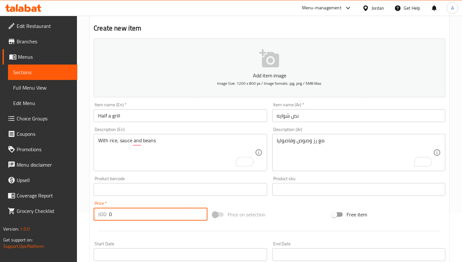
drag, startPoint x: 92, startPoint y: 217, endPoint x: 73, endPoint y: 216, distance: 18.6
click at [88, 217] on div "Home / Restaurants management / Menus / Sections / item / create Single Charcoa…" at bounding box center [269, 187] width 385 height 438
paste input "6.8"
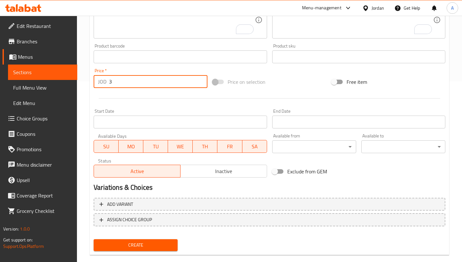
scroll to position [192, 0]
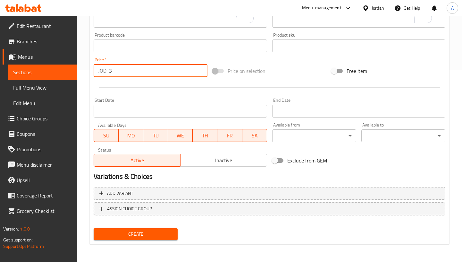
drag, startPoint x: 138, startPoint y: 71, endPoint x: 52, endPoint y: 80, distance: 86.8
click at [56, 80] on div "Edit Restaurant Branches Menus Sections Full Menu View Edit Menu Choice Groups …" at bounding box center [231, 43] width 462 height 438
paste input "6.8"
type input "6.8"
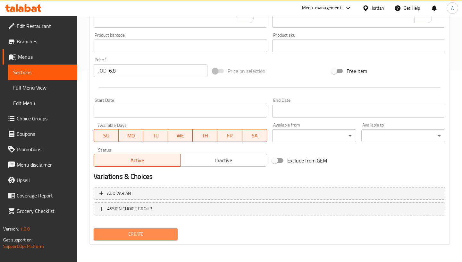
click at [143, 234] on span "Create" at bounding box center [136, 234] width 74 height 8
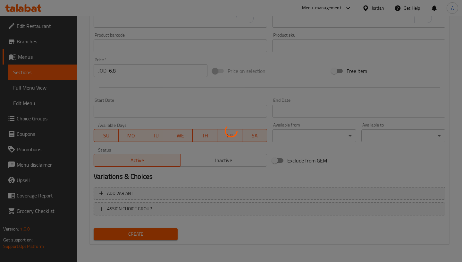
type input "0"
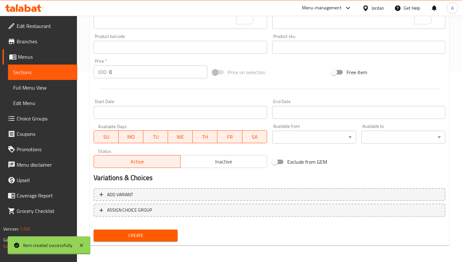
scroll to position [0, 0]
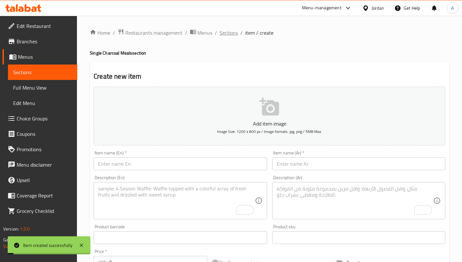
click at [226, 33] on span "Sections" at bounding box center [229, 33] width 18 height 8
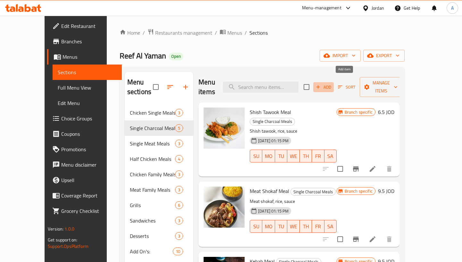
click at [321, 84] on icon "button" at bounding box center [318, 87] width 6 height 6
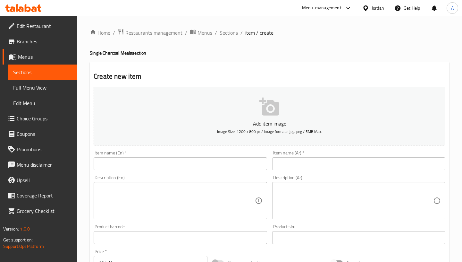
click at [234, 36] on span "Sections" at bounding box center [229, 33] width 18 height 8
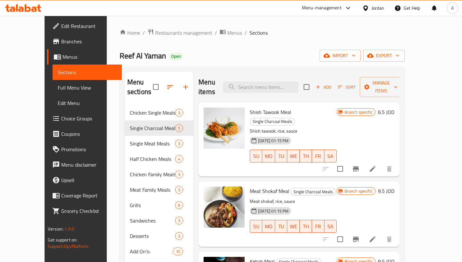
click at [333, 83] on span "Add" at bounding box center [323, 86] width 17 height 7
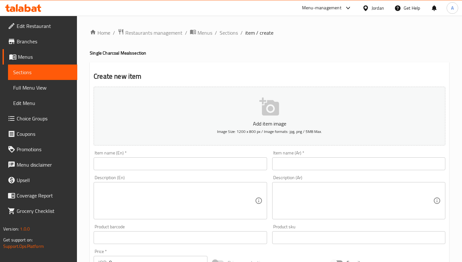
click at [219, 26] on div "Home / Restaurants management / Menus / Sections / item / create Single Charcoa…" at bounding box center [269, 235] width 385 height 438
click at [227, 34] on span "Sections" at bounding box center [229, 33] width 18 height 8
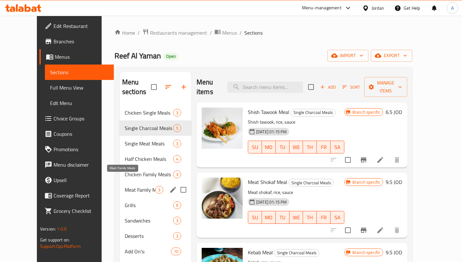
click at [138, 182] on div "Meat Family Meals 3" at bounding box center [156, 189] width 72 height 15
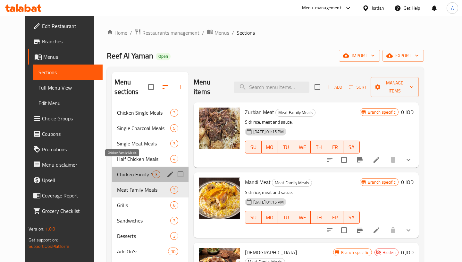
click at [141, 170] on span "Chicken Family Meals" at bounding box center [134, 174] width 35 height 8
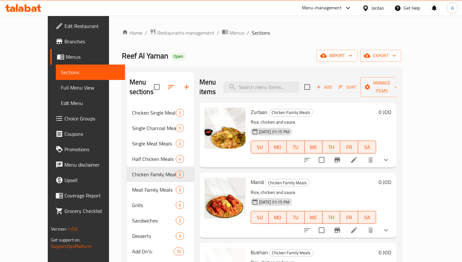
click at [333, 83] on span "Add" at bounding box center [324, 86] width 17 height 7
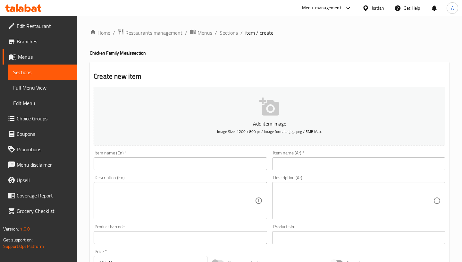
click at [310, 164] on input "text" at bounding box center [358, 163] width 173 height 13
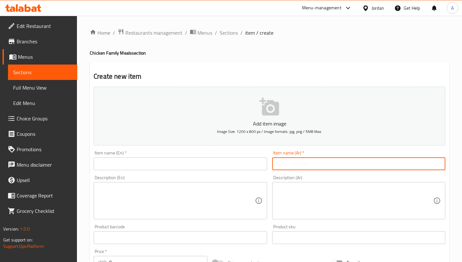
paste input "[PERSON_NAME]"
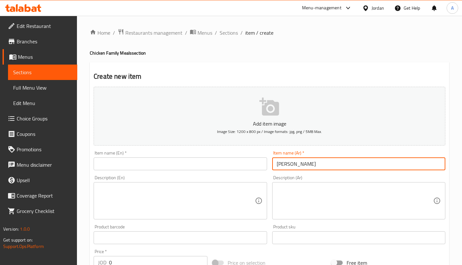
type input "[PERSON_NAME]"
drag, startPoint x: 172, startPoint y: 171, endPoint x: 173, endPoint y: 166, distance: 5.2
click at [172, 169] on div "Item name (En)   * Item name (En) *" at bounding box center [180, 160] width 178 height 25
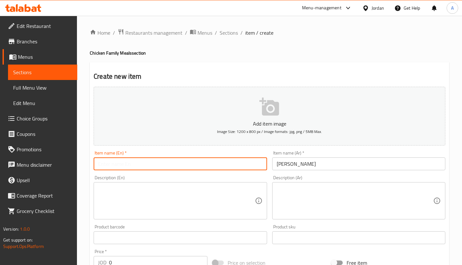
drag, startPoint x: 173, startPoint y: 166, endPoint x: 177, endPoint y: 162, distance: 5.7
click at [173, 166] on input "text" at bounding box center [180, 163] width 173 height 13
paste input "Grilled chicken"
type input "Grilled chicken"
click at [300, 196] on textarea at bounding box center [355, 201] width 157 height 30
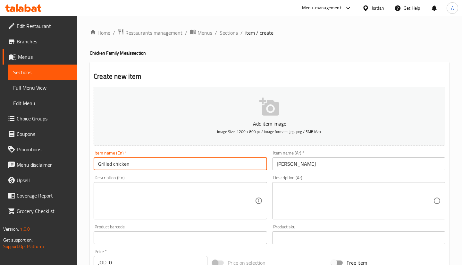
paste textarea "سدر رز معا ثلاثه دقوس واثنين فاصوليا"
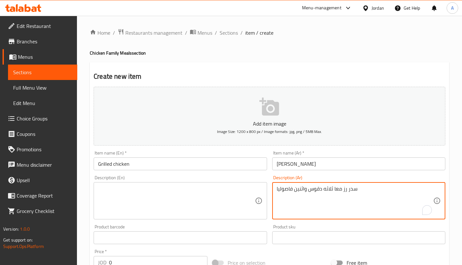
type textarea "سدر رز معا ثلاثه دقوس واثنين فاصوليا"
click at [153, 212] on textarea at bounding box center [176, 201] width 157 height 30
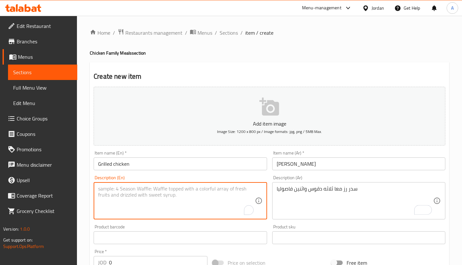
click at [158, 202] on textarea "To enrich screen reader interactions, please activate Accessibility in Grammarl…" at bounding box center [176, 201] width 157 height 30
paste textarea "Rice, three daqoos, and two beans"
type textarea "Rice, three daqoos, and two beans"
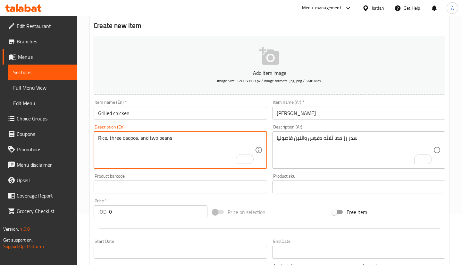
scroll to position [96, 0]
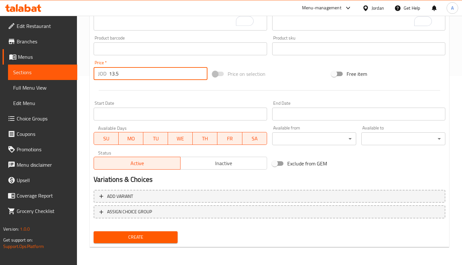
type input "13.5"
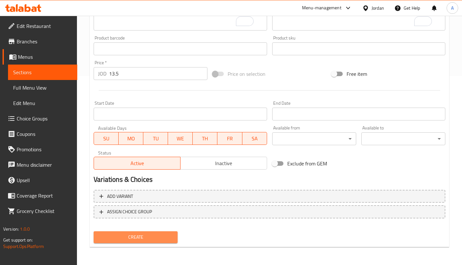
click at [150, 238] on span "Create" at bounding box center [136, 237] width 74 height 8
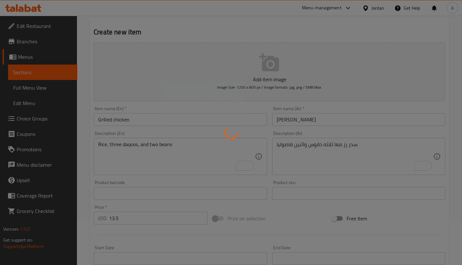
type input "0"
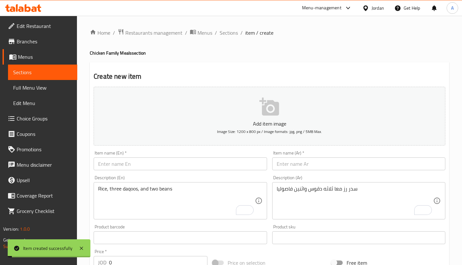
click at [218, 30] on ol "Home / Restaurants management / Menus / Sections / item / create" at bounding box center [270, 33] width 360 height 8
click at [221, 32] on span "Sections" at bounding box center [229, 33] width 18 height 8
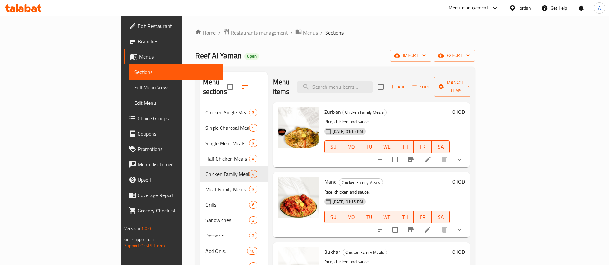
click at [231, 29] on span "Restaurants management" at bounding box center [259, 33] width 57 height 8
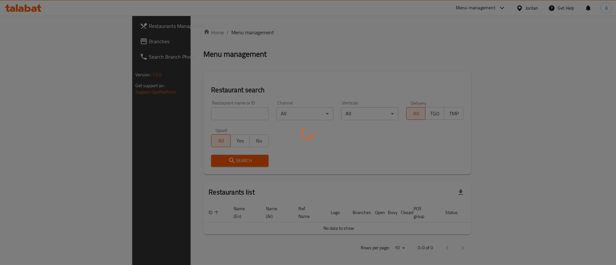
click at [38, 38] on div at bounding box center [308, 132] width 616 height 265
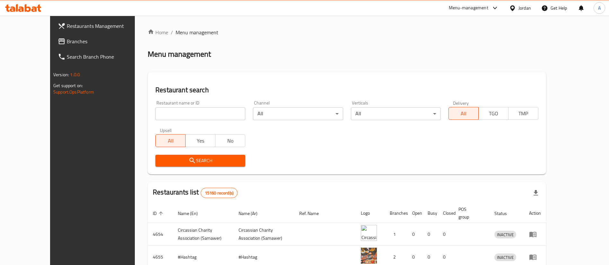
drag, startPoint x: 164, startPoint y: 124, endPoint x: 165, endPoint y: 120, distance: 3.4
click at [164, 122] on div "Restaurant name or ID Restaurant name or ID Channel All ​ Verticals All ​ Deliv…" at bounding box center [346, 134] width 391 height 74
click at [166, 118] on input "search" at bounding box center [200, 114] width 90 height 13
paste input "شاورما قلعه الضاحيه"
click at [176, 159] on span "Search" at bounding box center [200, 161] width 80 height 8
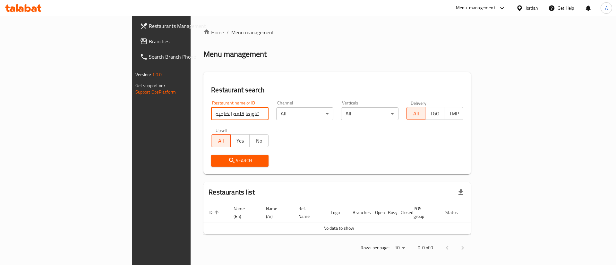
click at [211, 115] on input "شاورما قلعه الضاحيه" at bounding box center [239, 114] width 57 height 13
click button "Search" at bounding box center [239, 161] width 57 height 12
drag, startPoint x: 144, startPoint y: 115, endPoint x: 102, endPoint y: 115, distance: 42.0
click at [132, 115] on div "Restaurants Management Branches Search Branch Phone Version: 1.0.0 Get support …" at bounding box center [308, 143] width 352 height 254
click button "Search" at bounding box center [239, 161] width 57 height 12
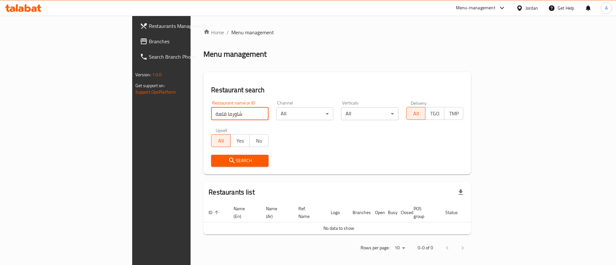
click at [211, 119] on input "شاورما قلعة" at bounding box center [239, 114] width 57 height 13
click at [211, 115] on input "شاورما قلعة" at bounding box center [239, 114] width 57 height 13
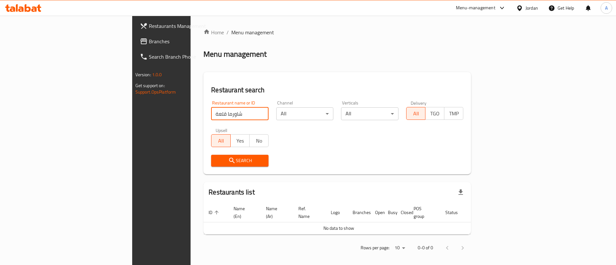
click at [211, 115] on input "شاورما قلعة" at bounding box center [239, 114] width 57 height 13
type input "الضاحية"
click button "Search" at bounding box center [239, 161] width 57 height 12
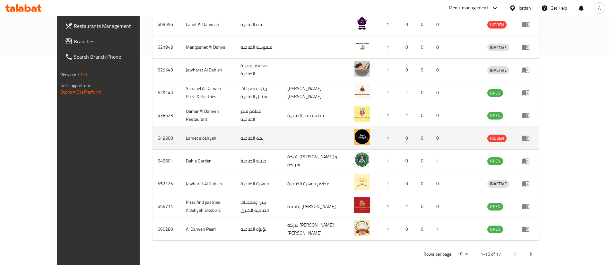
scroll to position [213, 0]
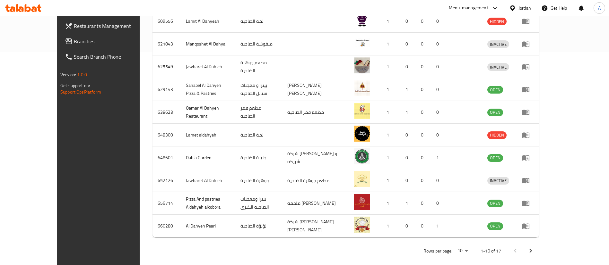
click at [462, 244] on button "Next page" at bounding box center [530, 251] width 15 height 15
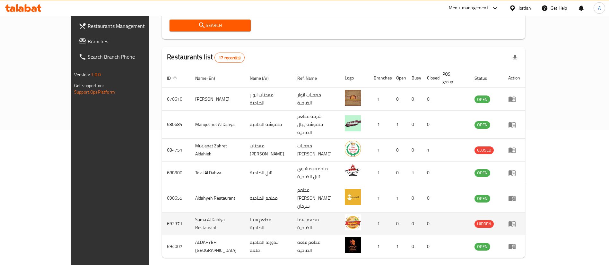
scroll to position [145, 0]
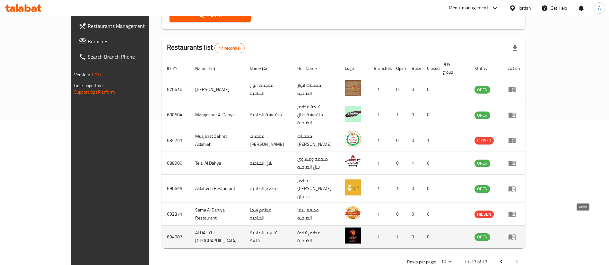
click at [462, 233] on link "enhanced table" at bounding box center [514, 237] width 12 height 8
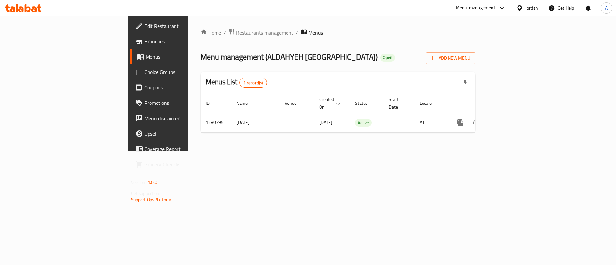
click at [144, 42] on span "Branches" at bounding box center [184, 42] width 81 height 8
